Goal: Check status: Check status

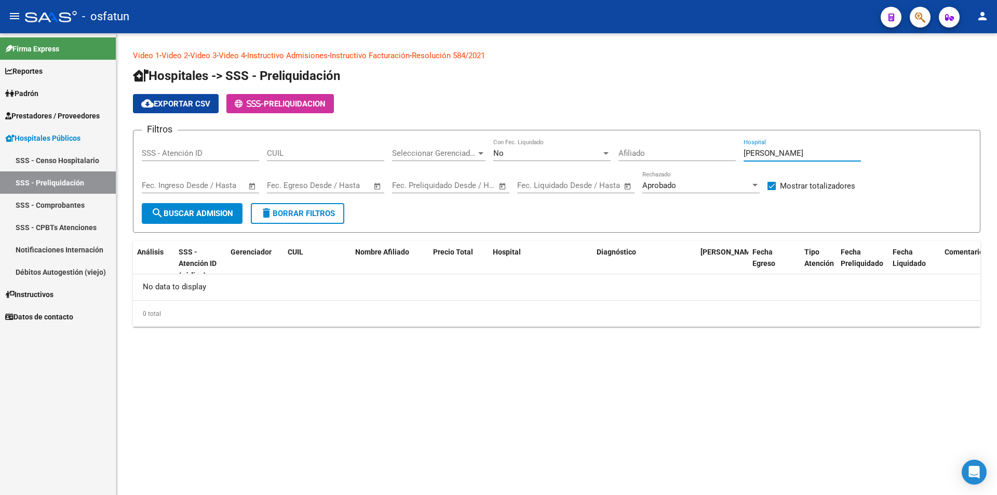
click at [235, 184] on input "text" at bounding box center [210, 185] width 50 height 9
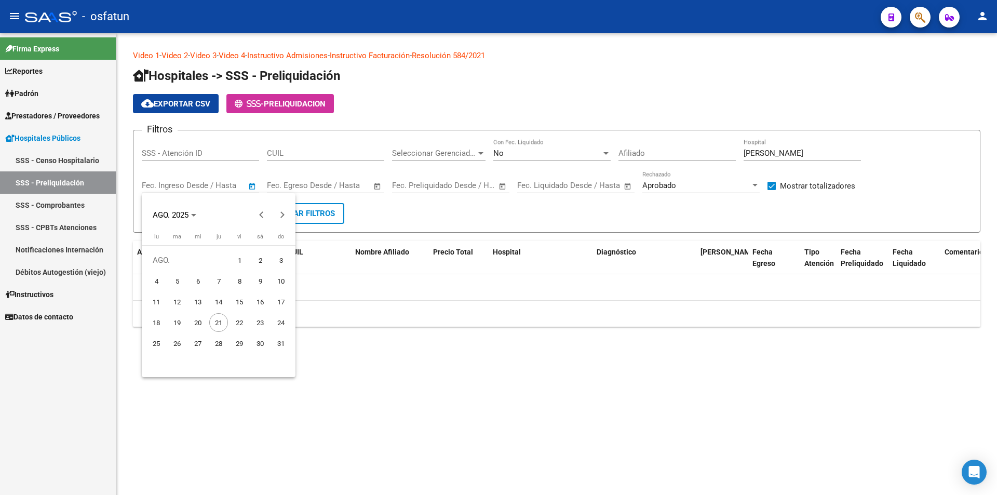
drag, startPoint x: 64, startPoint y: 217, endPoint x: 66, endPoint y: 211, distance: 6.1
click at [64, 217] on div at bounding box center [498, 247] width 997 height 495
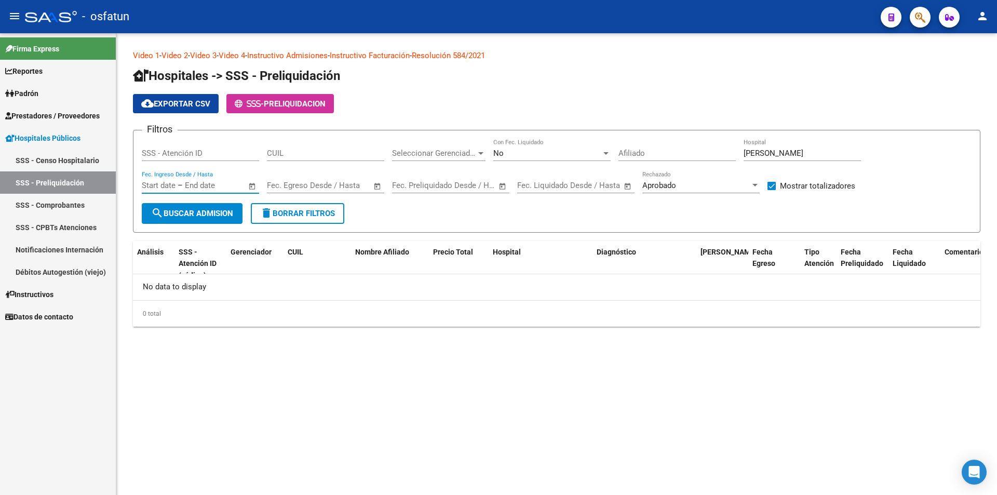
click at [67, 210] on link "SSS - Comprobantes" at bounding box center [58, 205] width 116 height 22
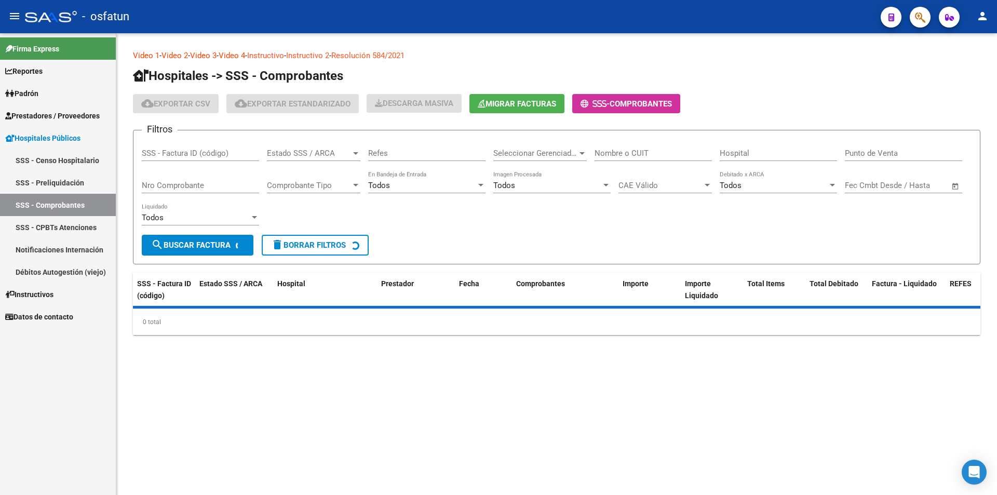
click at [187, 186] on input "Nro Comprobante" at bounding box center [200, 185] width 117 height 9
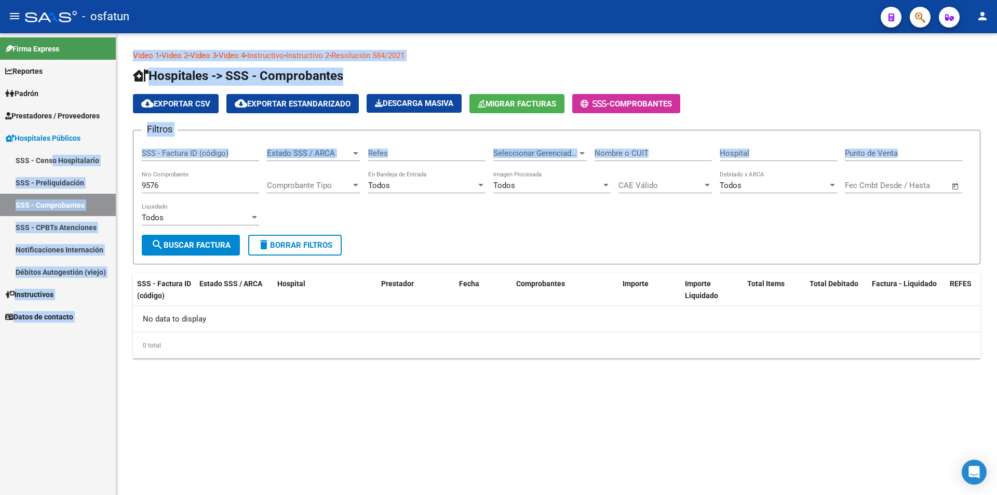
drag, startPoint x: 183, startPoint y: 178, endPoint x: 54, endPoint y: 167, distance: 129.3
click at [54, 167] on mat-sidenav-container "Firma Express Reportes Ingresos Percibidos Análisis de todos los conceptos deta…" at bounding box center [498, 264] width 997 height 462
click at [194, 176] on div "9576 Nro Comprobante" at bounding box center [200, 182] width 117 height 22
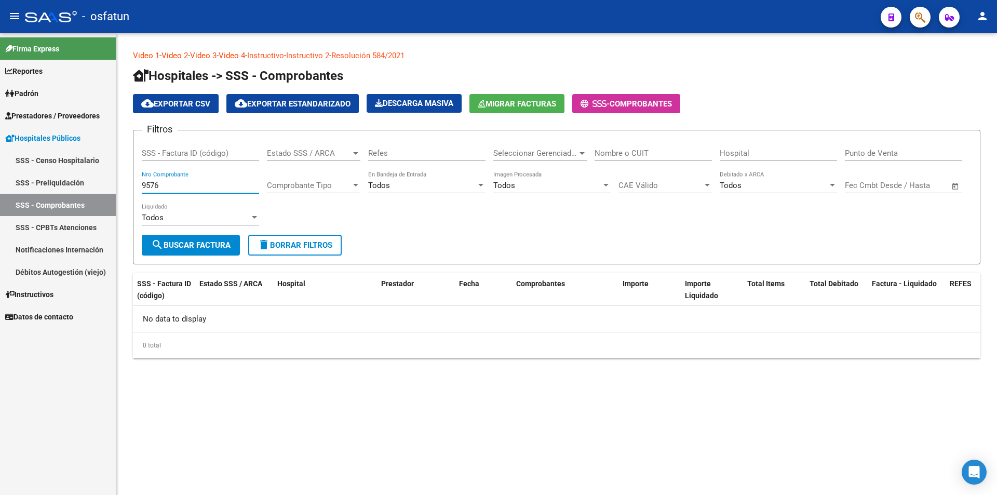
click at [194, 182] on input "9576" at bounding box center [200, 185] width 117 height 9
type input "1720"
click at [298, 259] on form "Filtros SSS - Factura ID (código) Estado SSS / ARCA Estado SSS / ARCA Refes Sel…" at bounding box center [557, 197] width 848 height 135
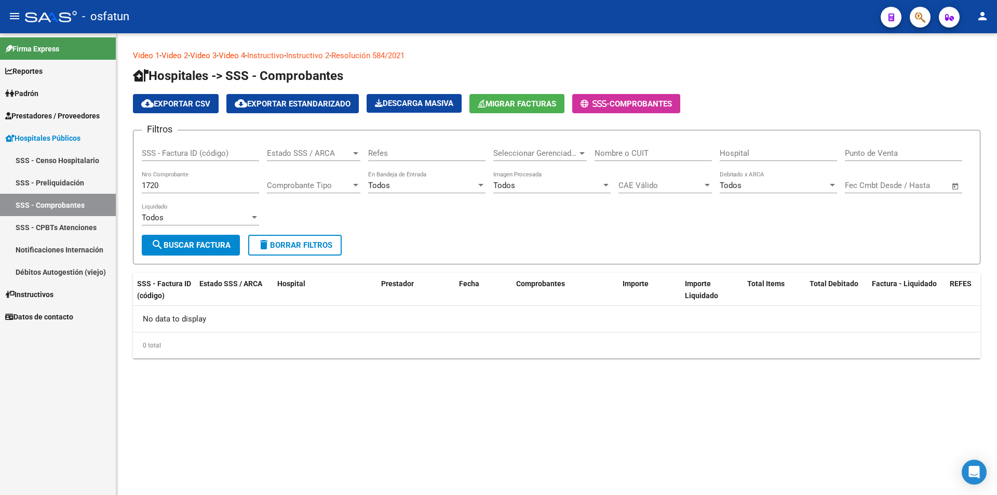
click at [282, 250] on button "delete Borrar Filtros" at bounding box center [295, 245] width 94 height 21
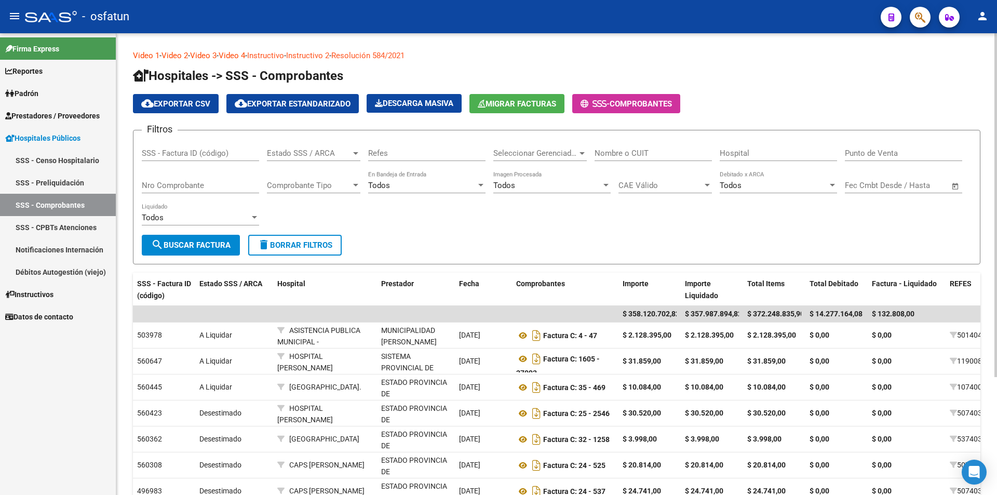
click at [211, 186] on input "Nro Comprobante" at bounding box center [200, 185] width 117 height 9
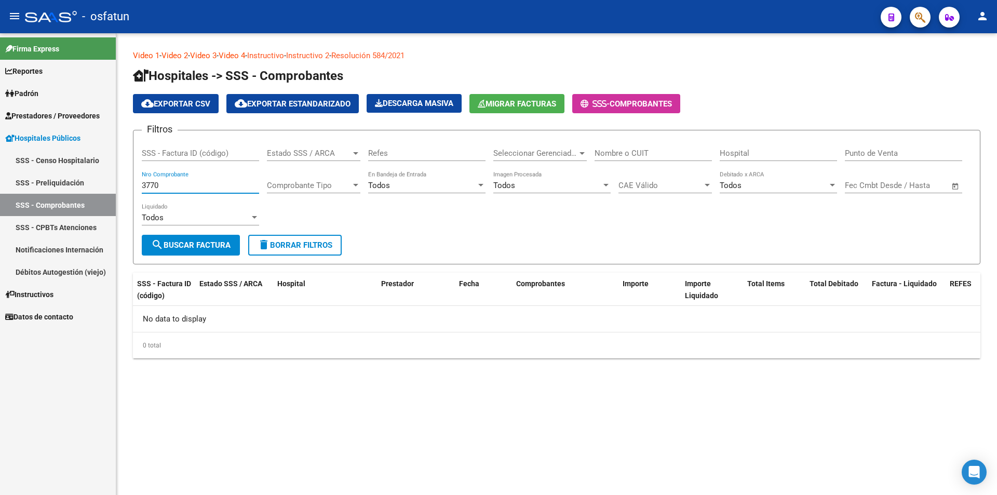
type input "3770"
